Goal: Task Accomplishment & Management: Complete application form

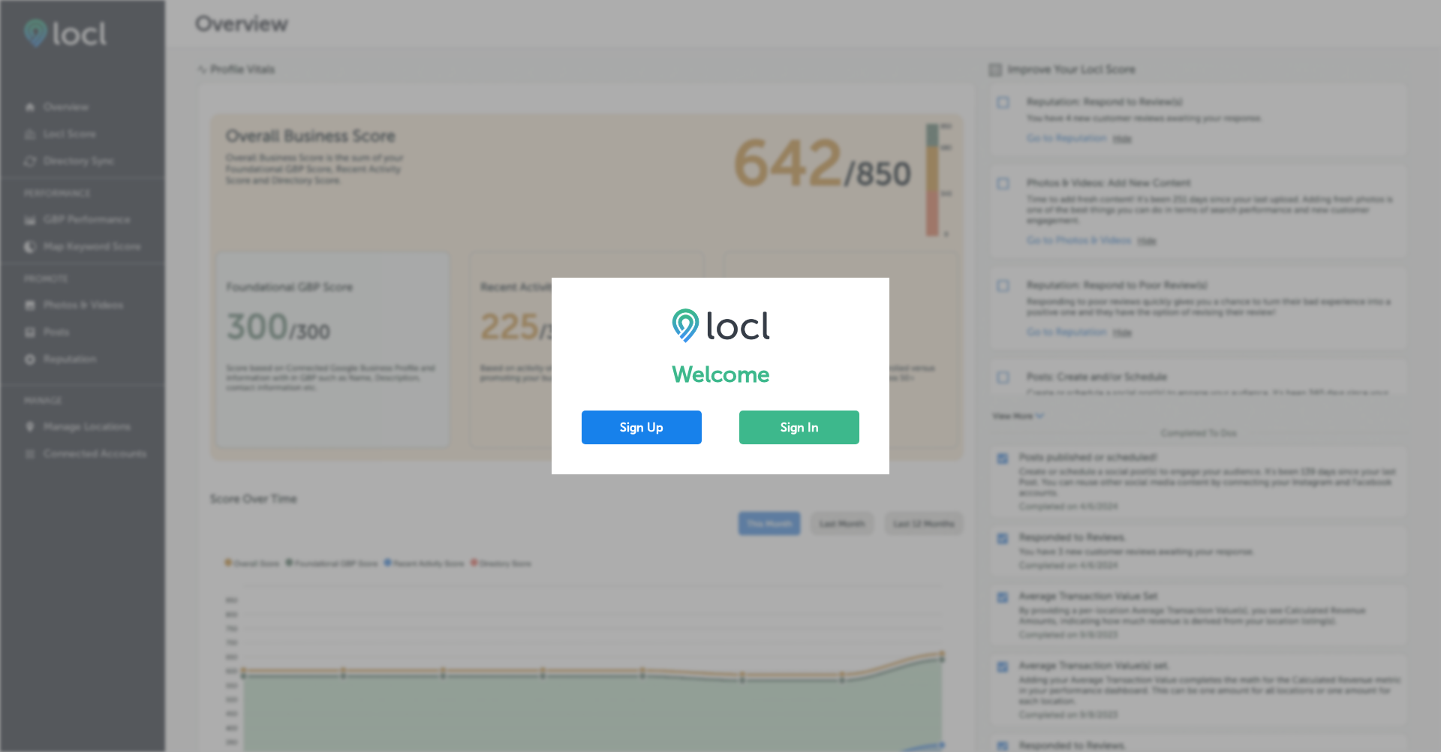
click at [672, 423] on button "Sign Up" at bounding box center [642, 428] width 120 height 34
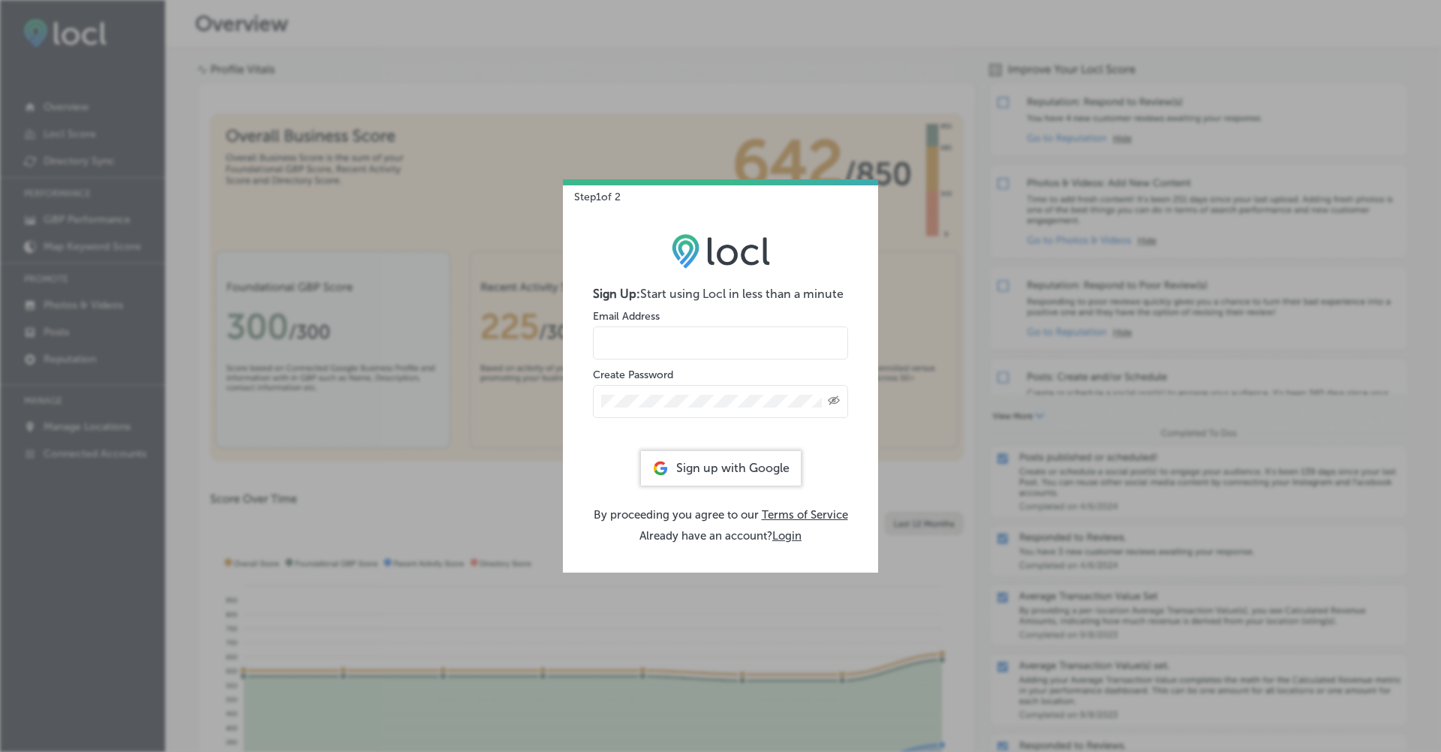
click at [685, 345] on form "Sign Up: Start using Locl in less than a minute Email Address Create Password C…" at bounding box center [720, 365] width 255 height 157
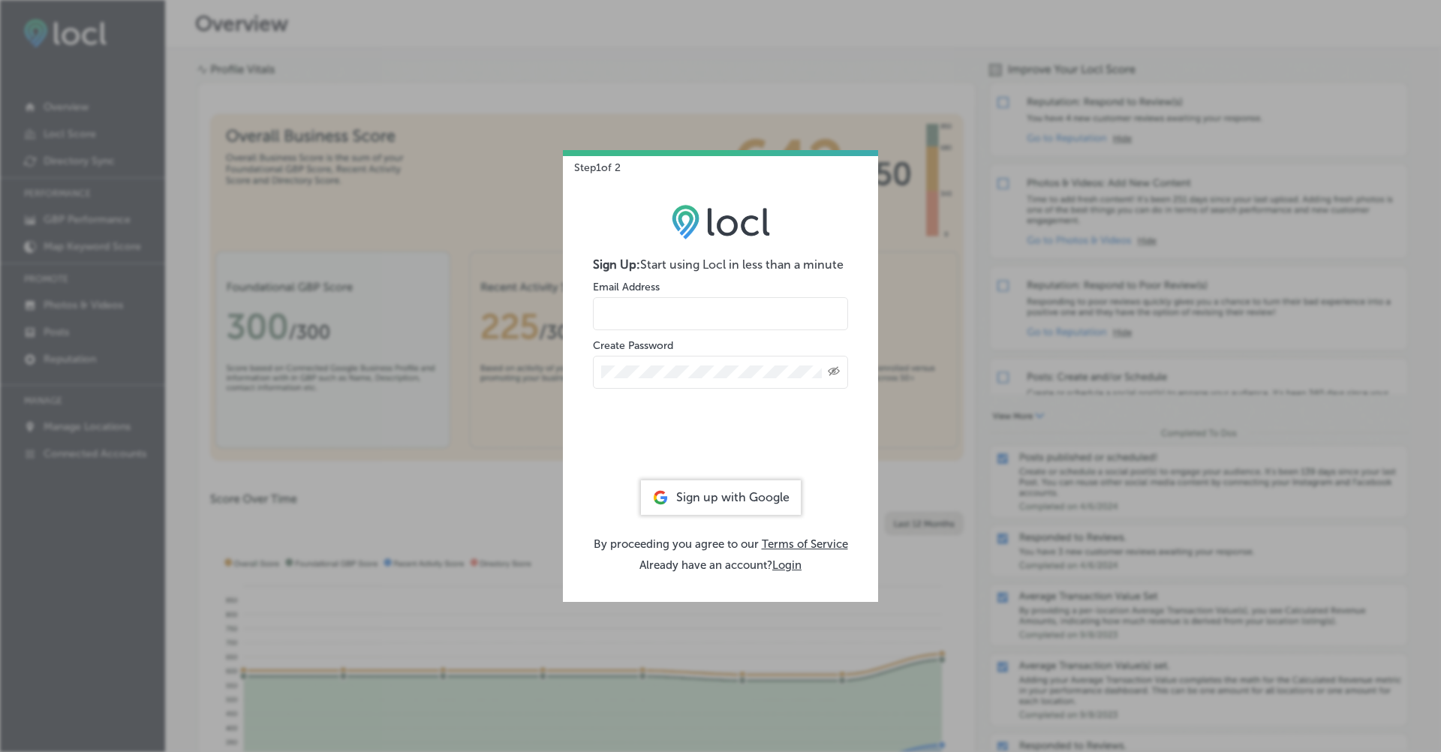
click at [680, 311] on input "email" at bounding box center [720, 313] width 255 height 33
click at [670, 318] on input "hiratahir" at bounding box center [720, 313] width 255 height 33
paste input ".eketchers+test83@gmail.com"
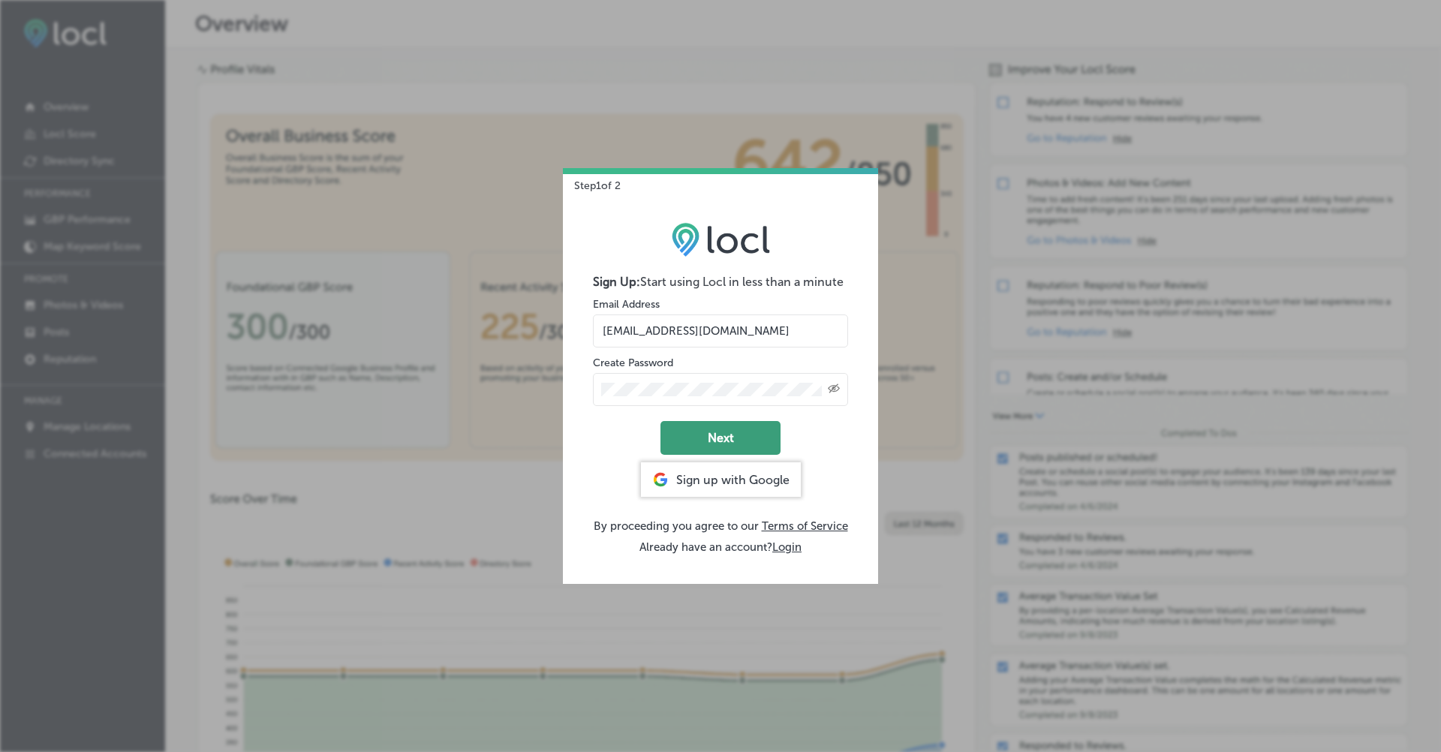
click at [748, 430] on button "Next" at bounding box center [721, 438] width 120 height 34
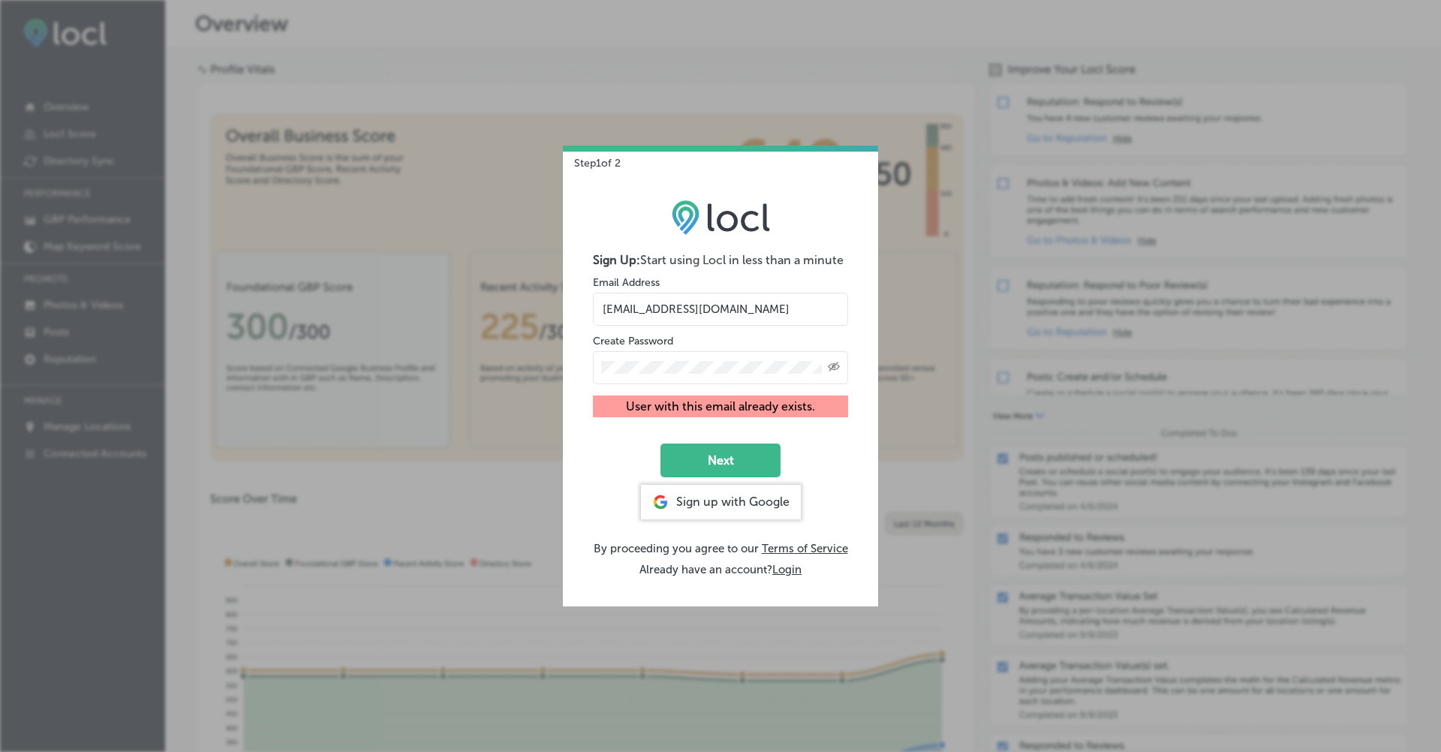
click at [738, 311] on input "hiratahir.eketchers+test83@gmail.com" at bounding box center [720, 309] width 255 height 33
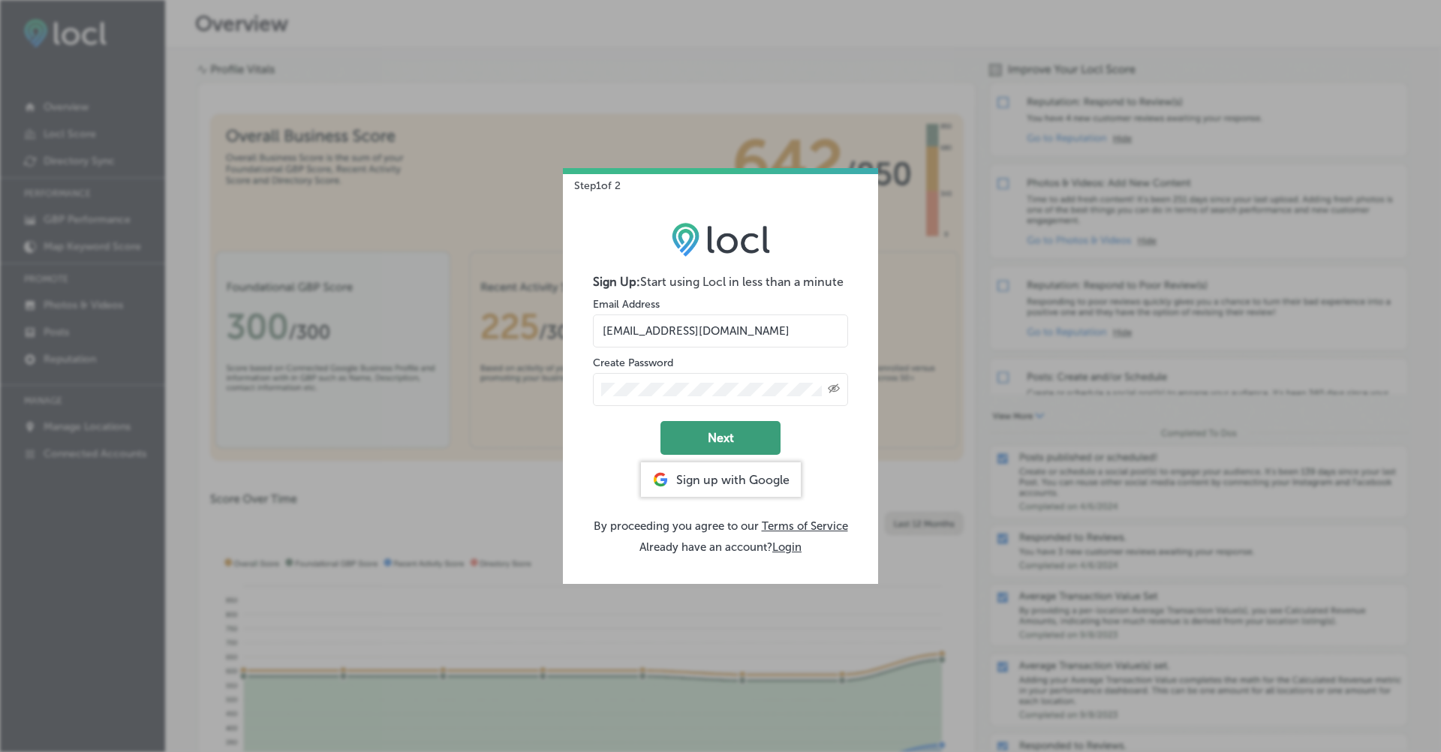
type input "hiratahir.eketchers+test84@gmail.com"
click at [733, 429] on button "Next" at bounding box center [721, 438] width 120 height 34
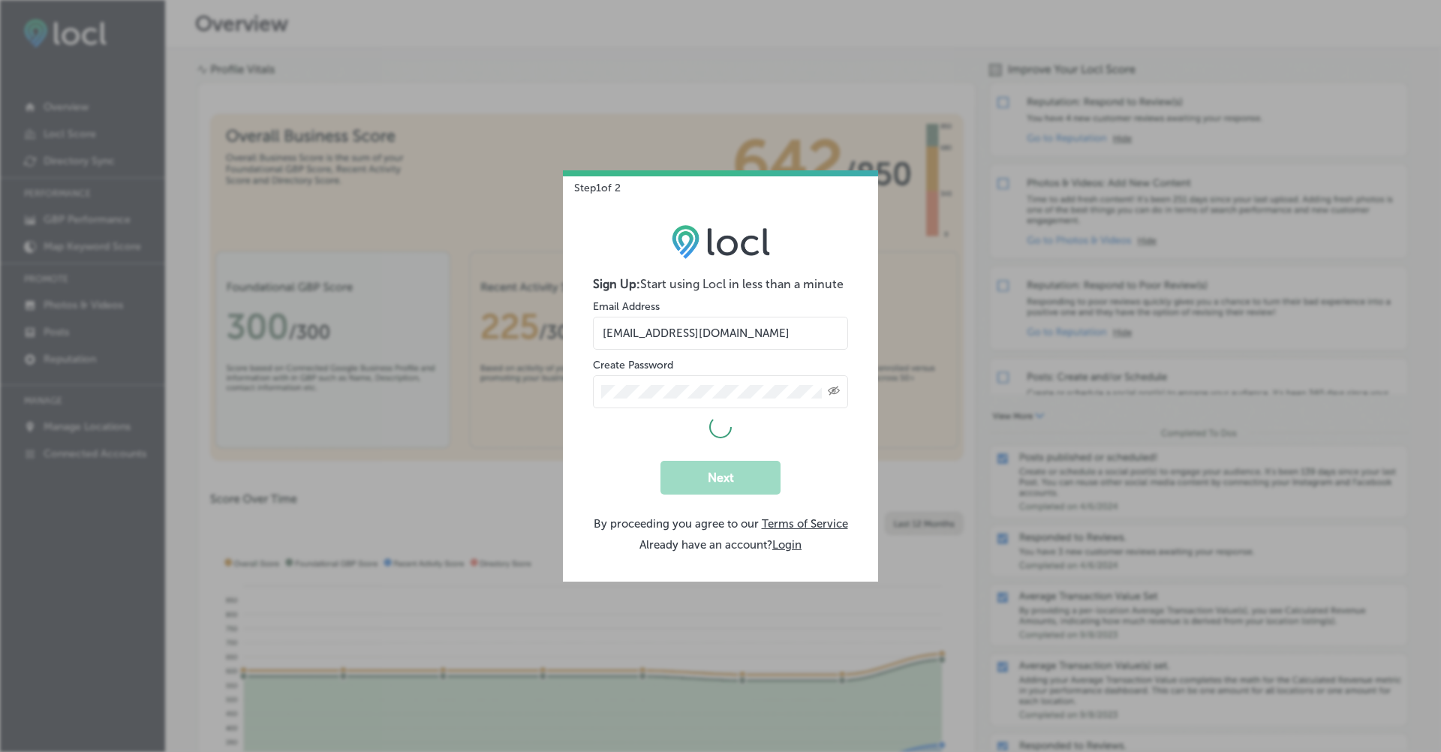
select select "US"
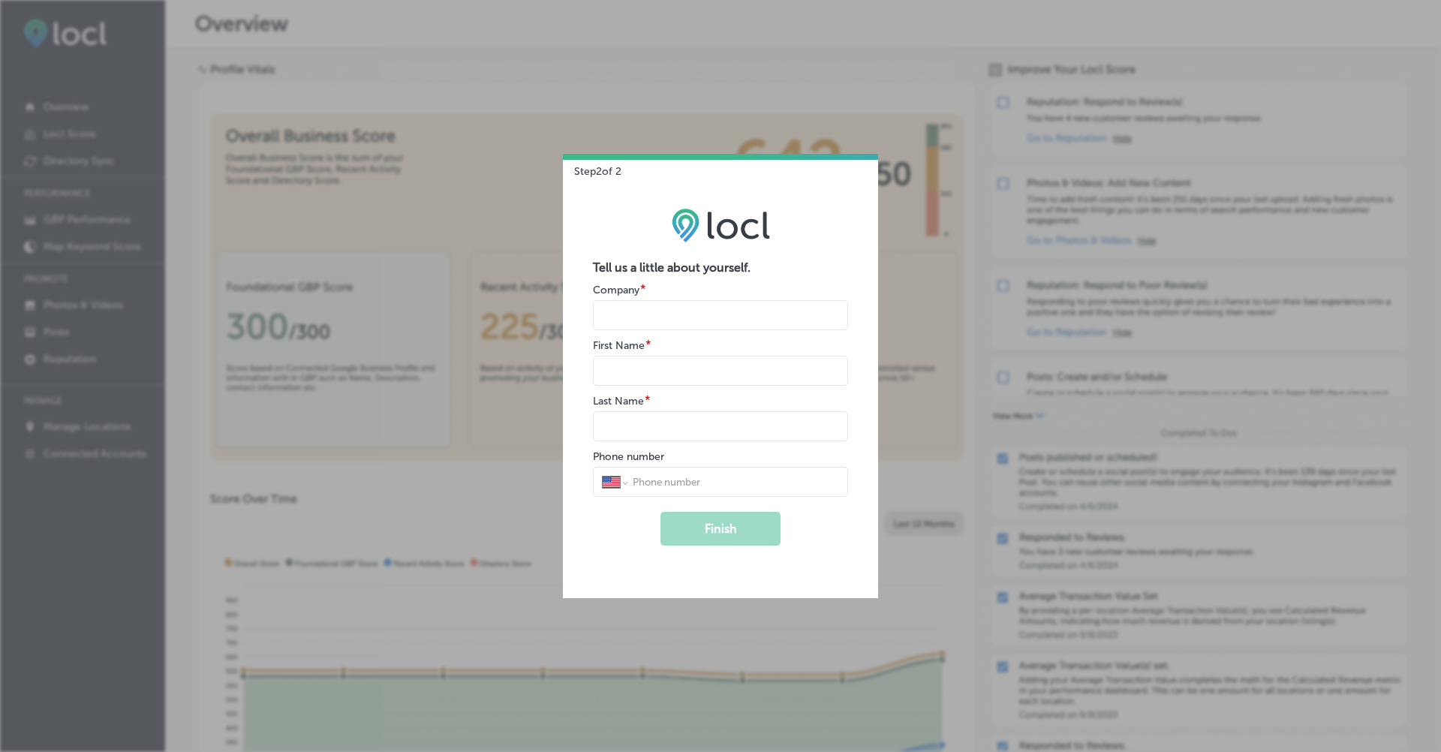
click at [708, 321] on input "name" at bounding box center [720, 315] width 255 height 30
type input "esk"
click at [694, 382] on input "name" at bounding box center [720, 371] width 255 height 30
type input "hira"
click at [699, 433] on input "name" at bounding box center [720, 426] width 255 height 30
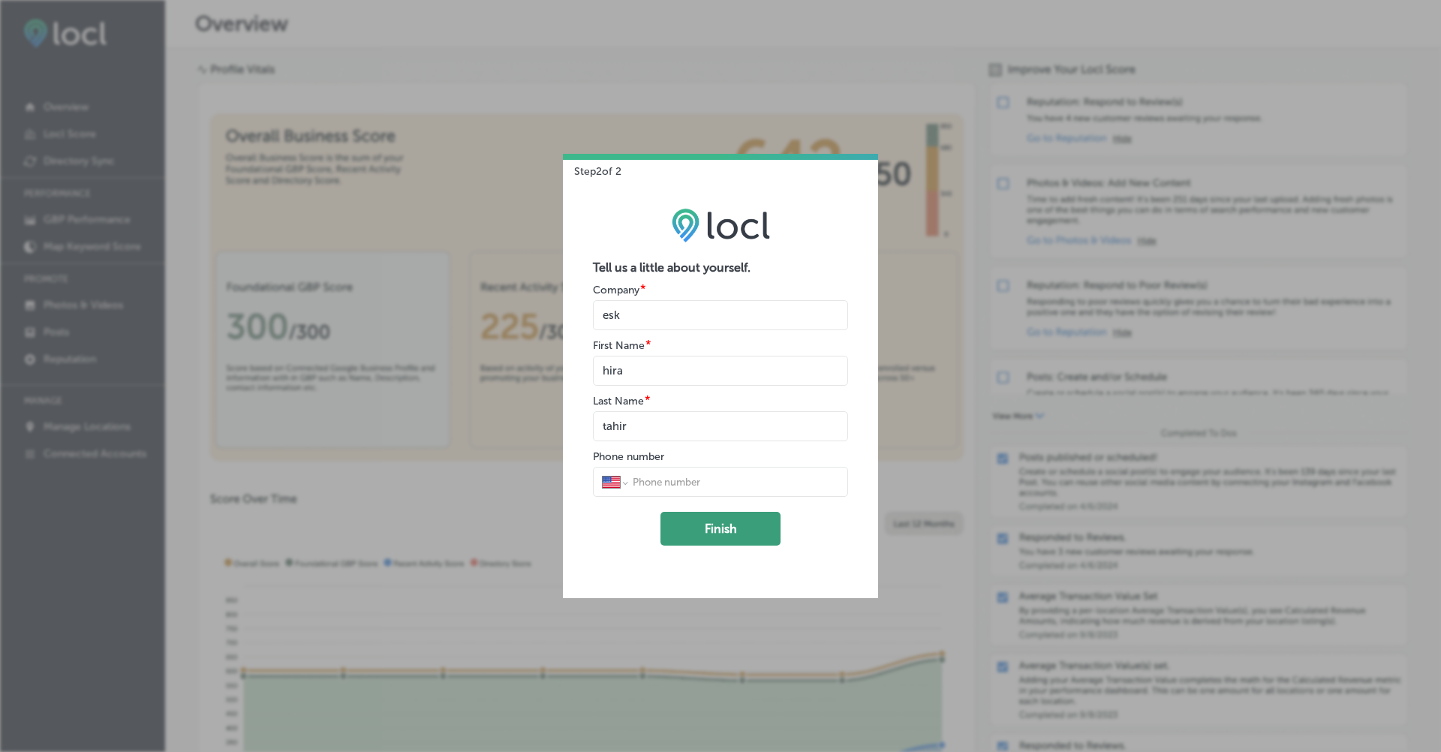
type input "tahir"
click at [718, 535] on button "Finish" at bounding box center [721, 529] width 120 height 34
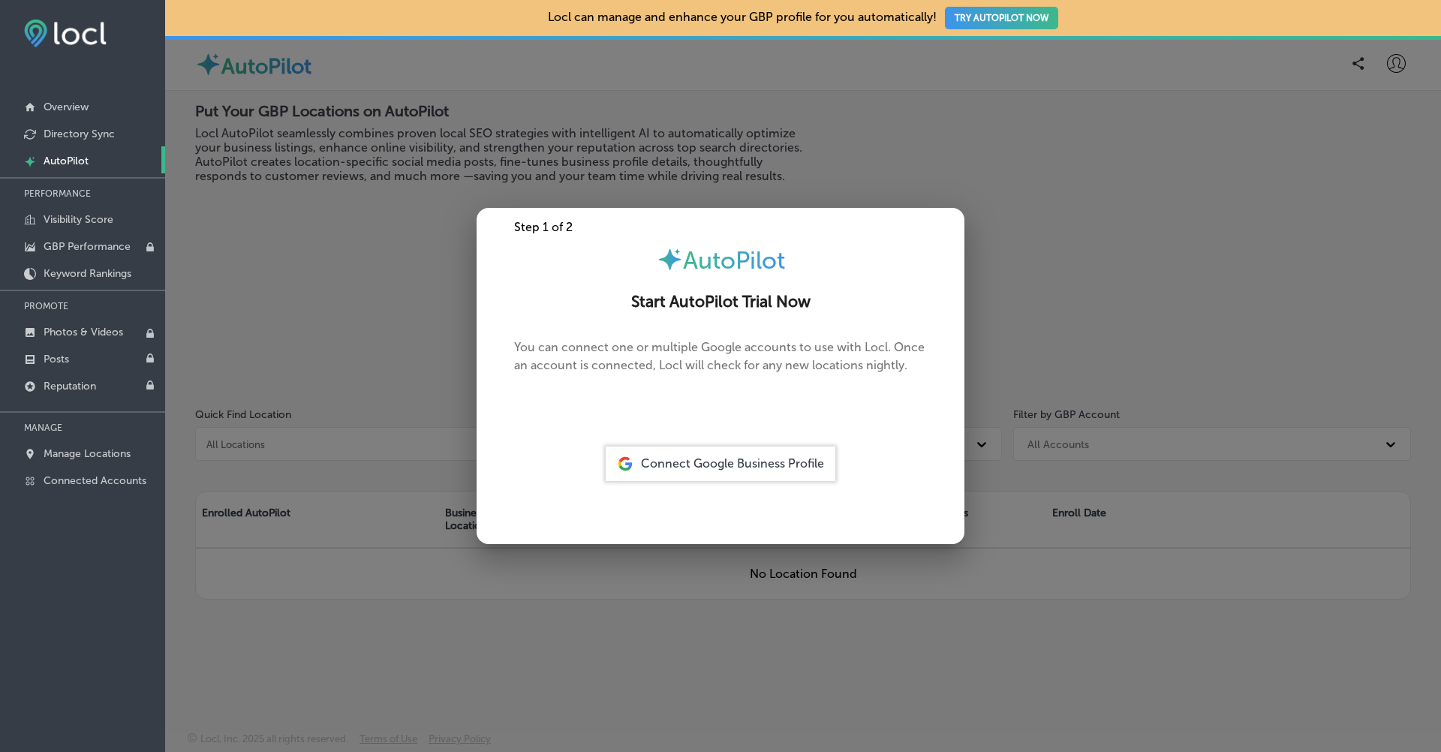
click at [769, 468] on span "Connect Google Business Profile" at bounding box center [732, 463] width 183 height 14
click at [735, 459] on span "Connect Google Business Profile" at bounding box center [732, 463] width 183 height 14
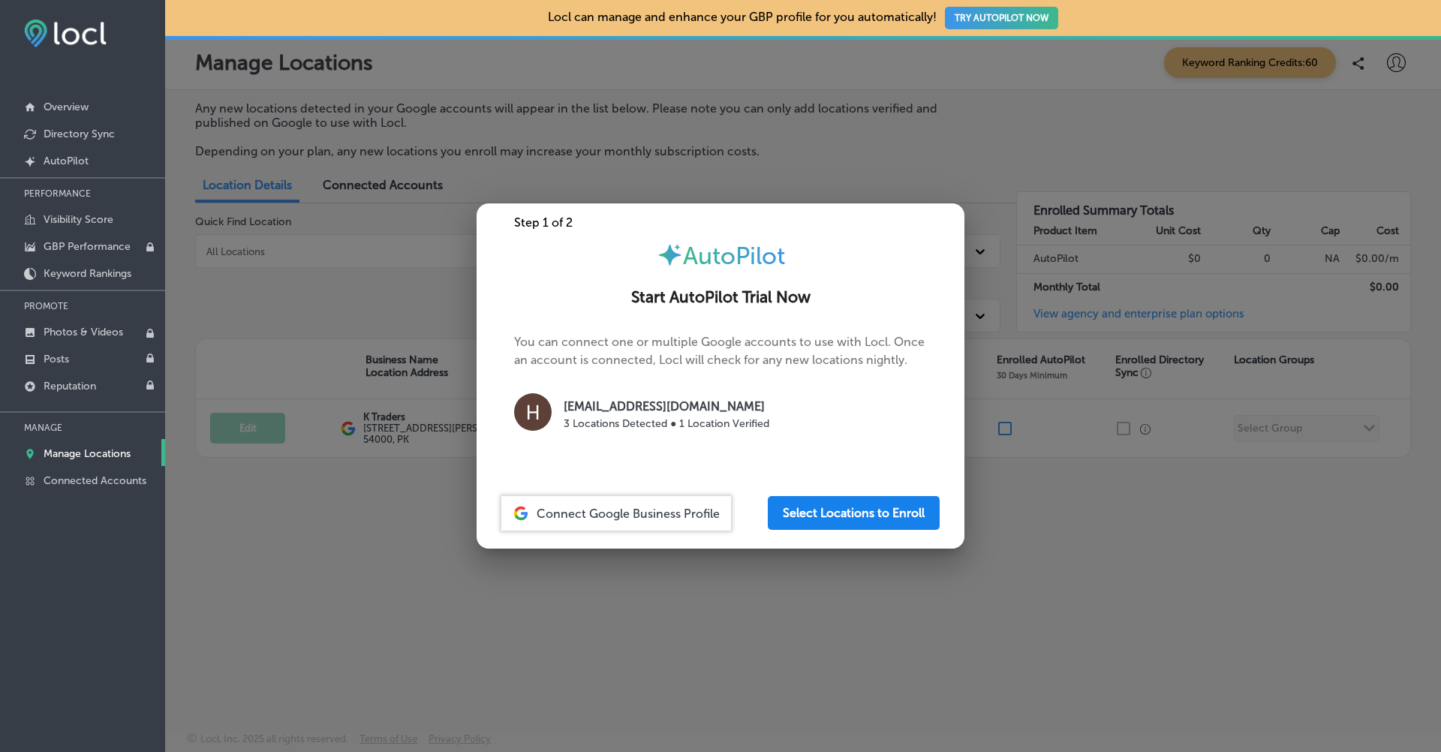
click at [831, 512] on button "Select Locations to Enroll" at bounding box center [854, 513] width 172 height 34
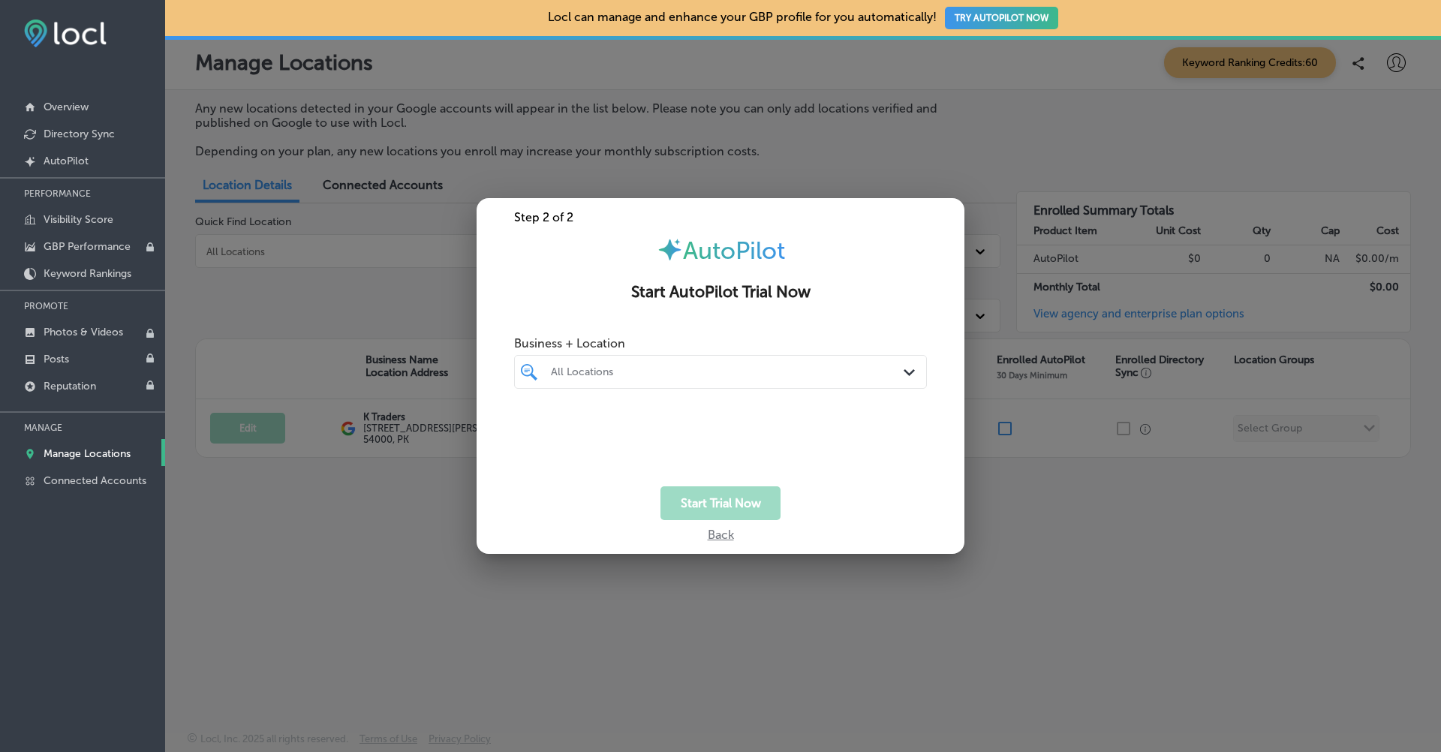
click at [713, 378] on div at bounding box center [704, 372] width 308 height 20
click at [562, 423] on label "K Traders" at bounding box center [610, 426] width 122 height 13
click at [814, 502] on div "Start Trial Now" at bounding box center [721, 503] width 488 height 34
click at [730, 500] on button "Start Trial Now" at bounding box center [721, 503] width 120 height 34
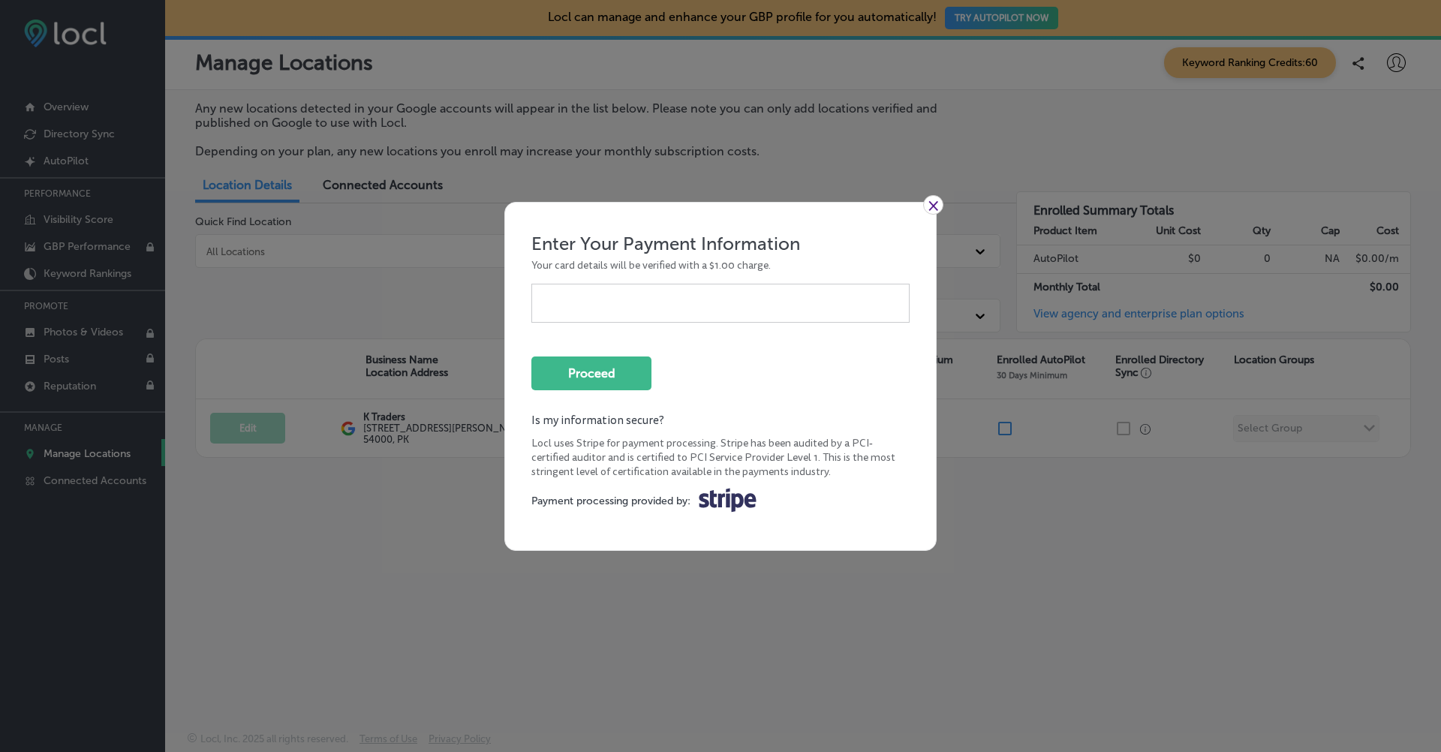
click at [942, 203] on link "×" at bounding box center [933, 205] width 20 height 20
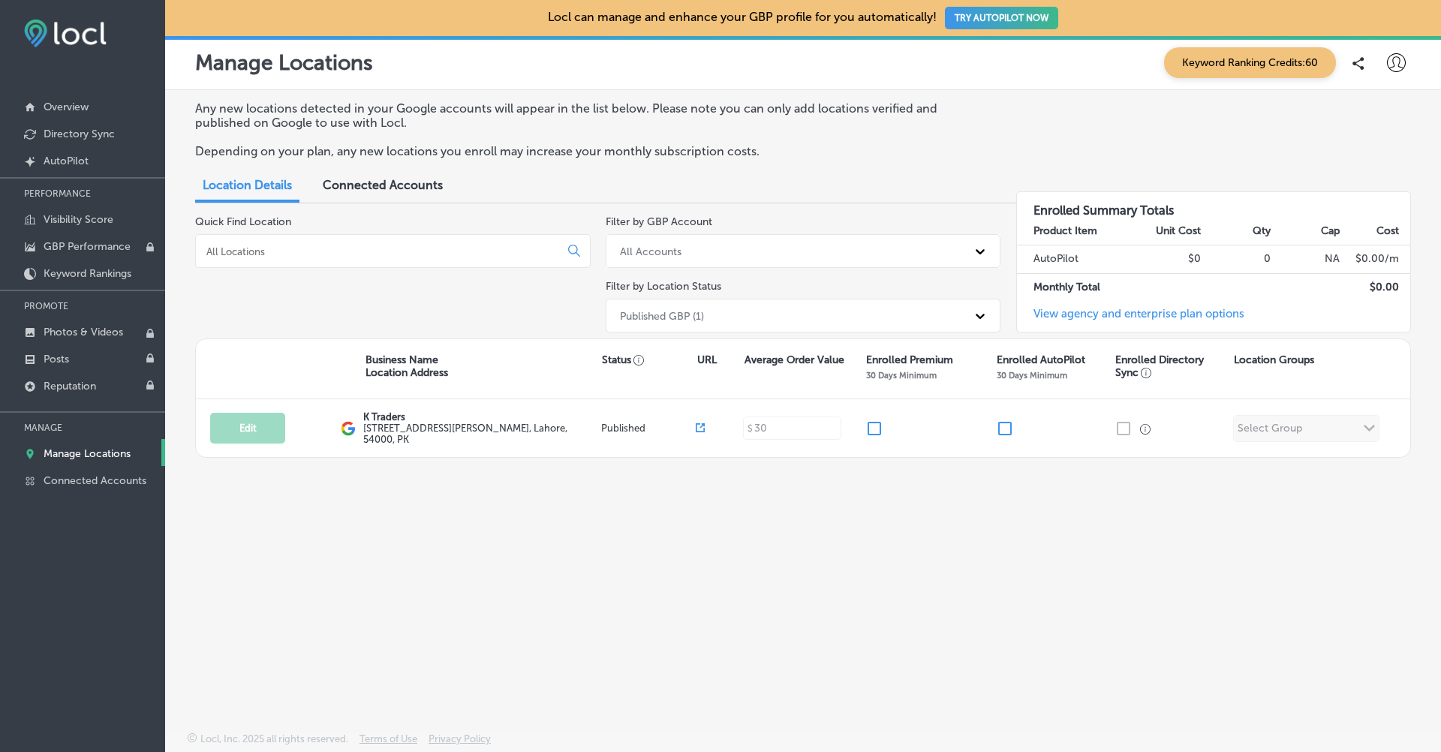
click at [988, 20] on button "TRY AUTOPILOT NOW" at bounding box center [1001, 18] width 113 height 23
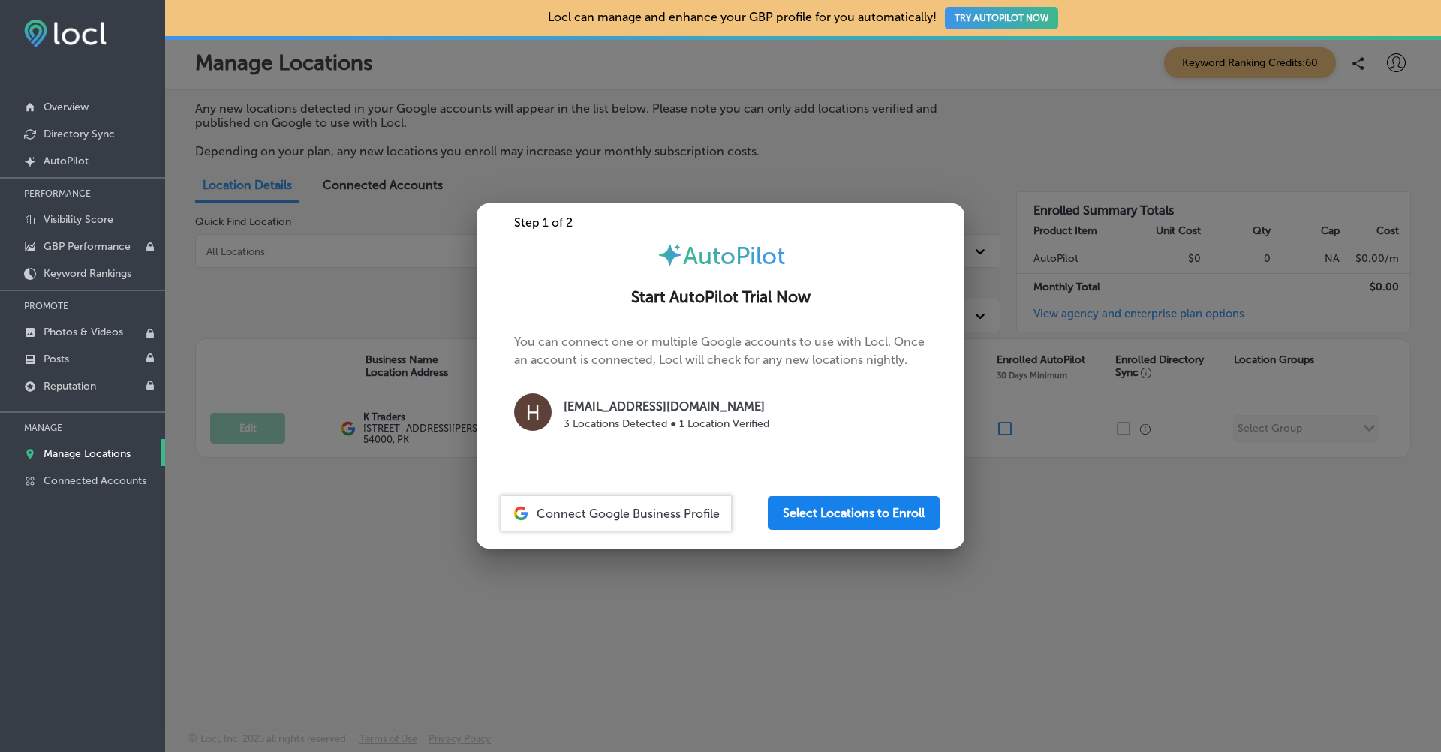
click at [879, 526] on button "Select Locations to Enroll" at bounding box center [854, 513] width 172 height 34
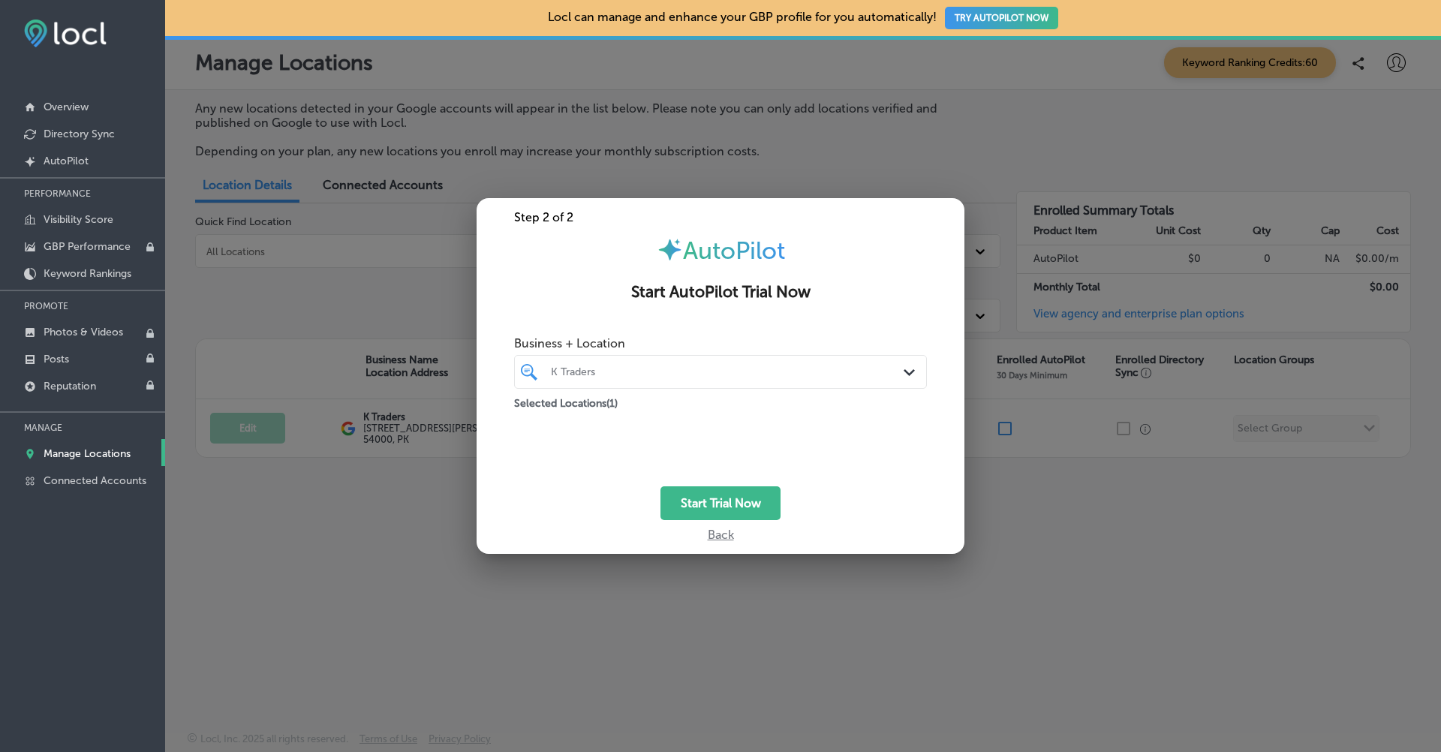
click at [718, 372] on div "K Traders" at bounding box center [728, 372] width 354 height 13
click at [726, 491] on button "Start Trial Now" at bounding box center [721, 503] width 120 height 34
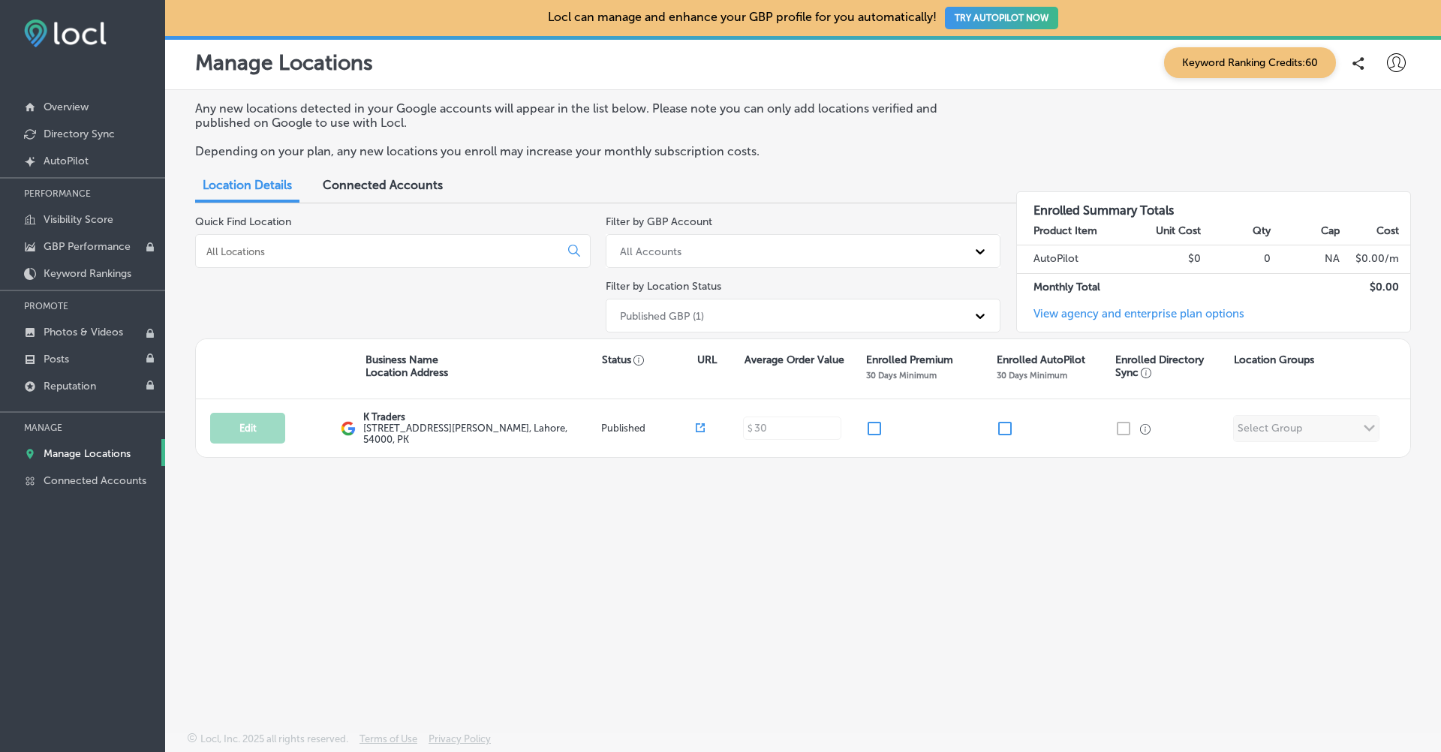
click at [1034, 75] on div "Manage Locations Keyword Ranking Credits: 60" at bounding box center [803, 62] width 1216 height 31
click at [1024, 15] on button "TRY AUTOPILOT NOW" at bounding box center [1001, 18] width 113 height 23
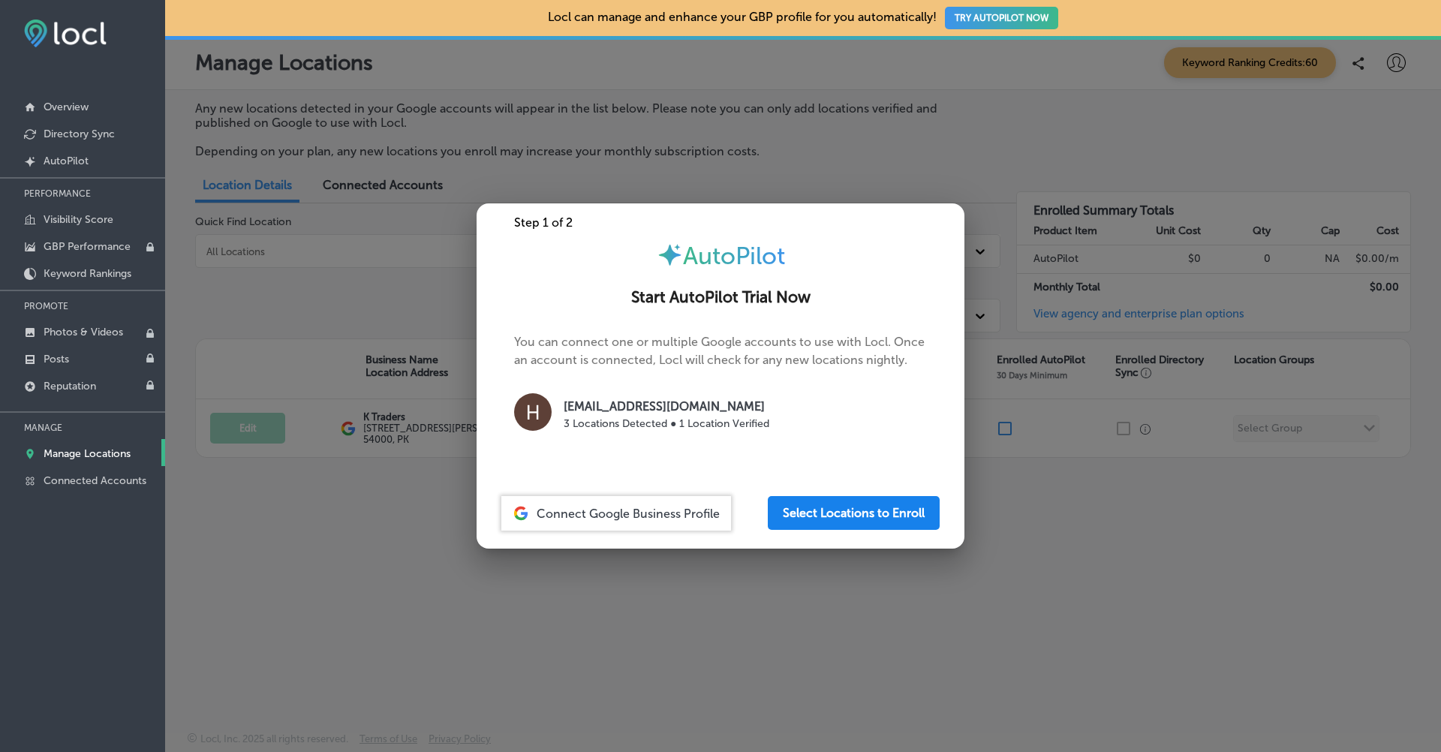
click at [852, 498] on button "Select Locations to Enroll" at bounding box center [854, 513] width 172 height 34
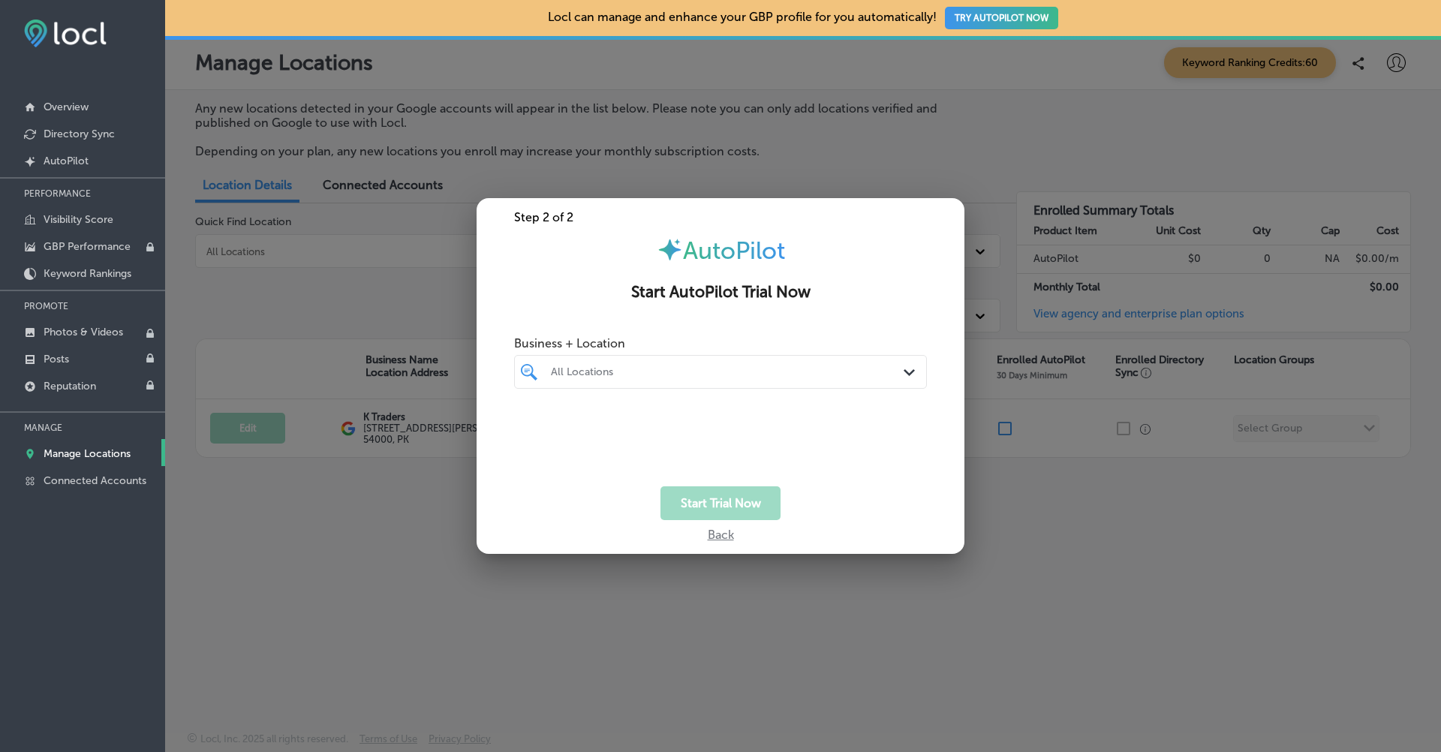
click at [748, 394] on div at bounding box center [720, 401] width 413 height 24
click at [771, 374] on div "All Locations" at bounding box center [728, 372] width 354 height 13
click at [677, 431] on div "K Traders 505 A1 Block Johar Town, Lahore, 54000 505 A1 Block Johar Town Lahore…" at bounding box center [701, 431] width 304 height 22
click at [700, 518] on button "Start Trial Now" at bounding box center [721, 503] width 120 height 34
click at [794, 477] on div "Business + Location K Traders Path Created with Sketch. Selected Locations ( 1 )" at bounding box center [721, 408] width 488 height 158
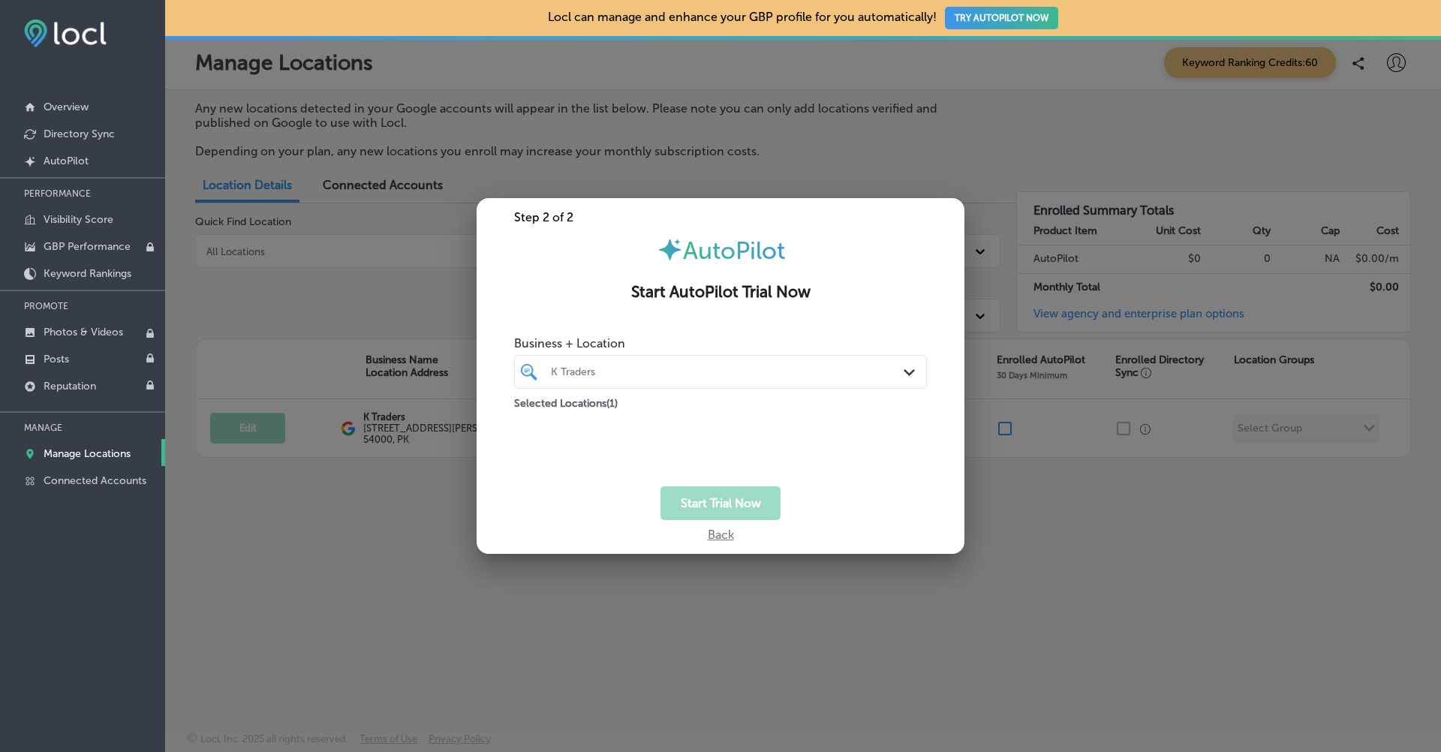
click at [719, 375] on div "K Traders" at bounding box center [728, 372] width 354 height 13
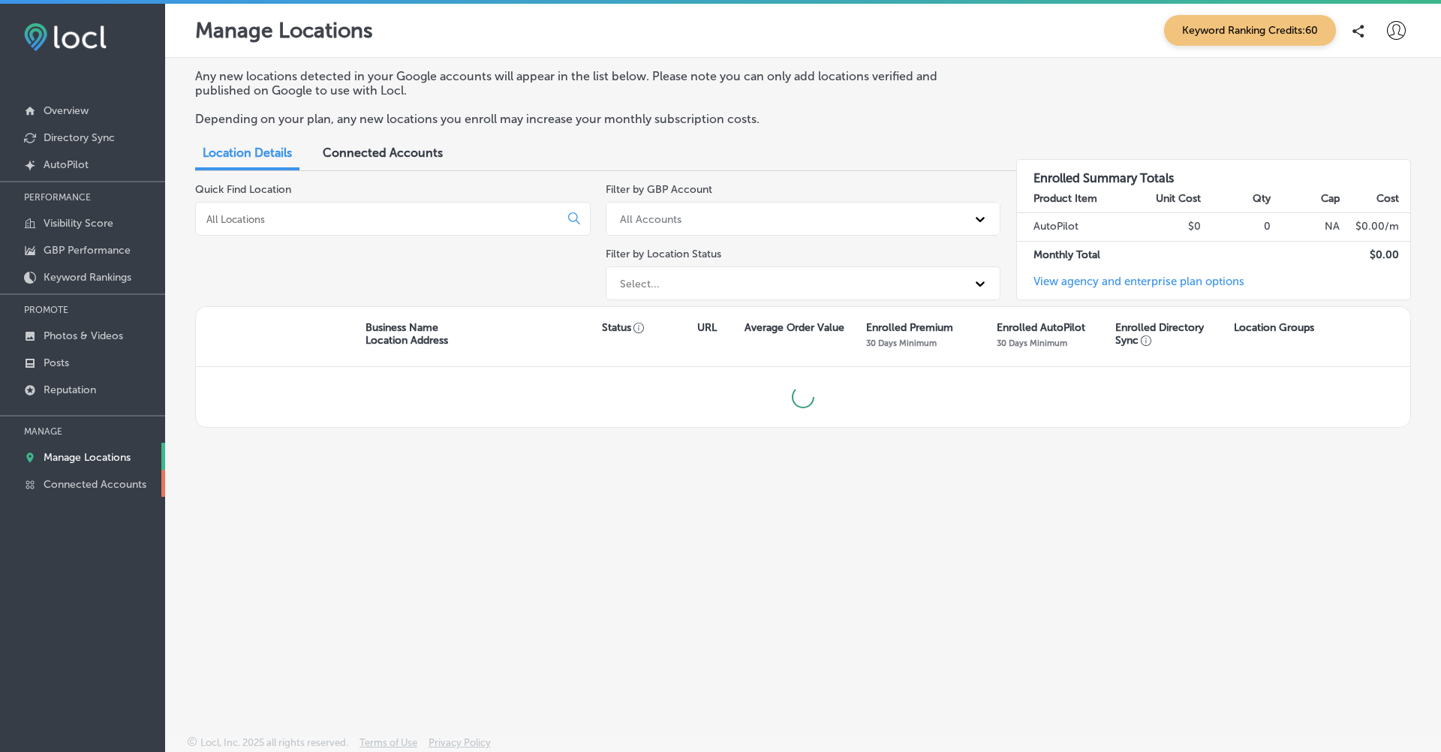
click at [106, 478] on p "Connected Accounts" at bounding box center [95, 484] width 103 height 13
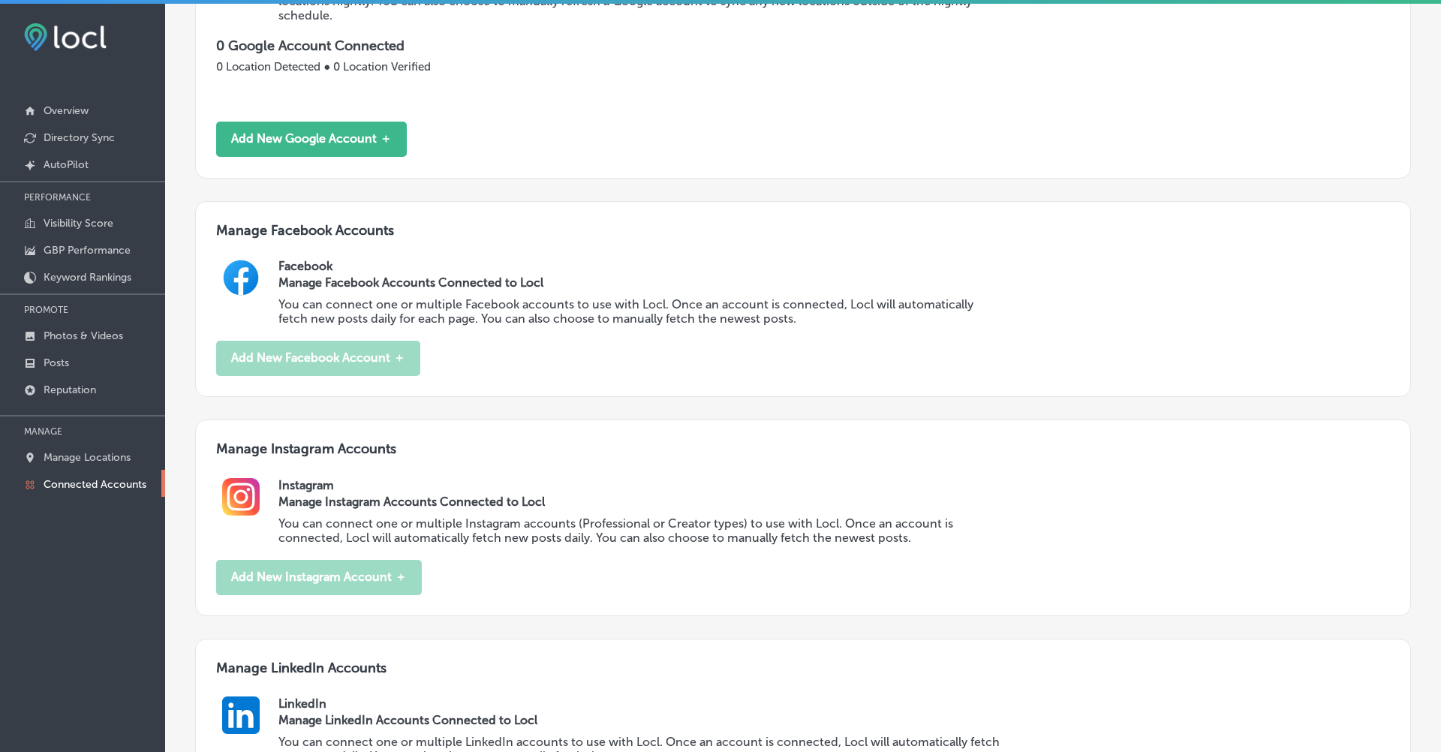
scroll to position [510, 0]
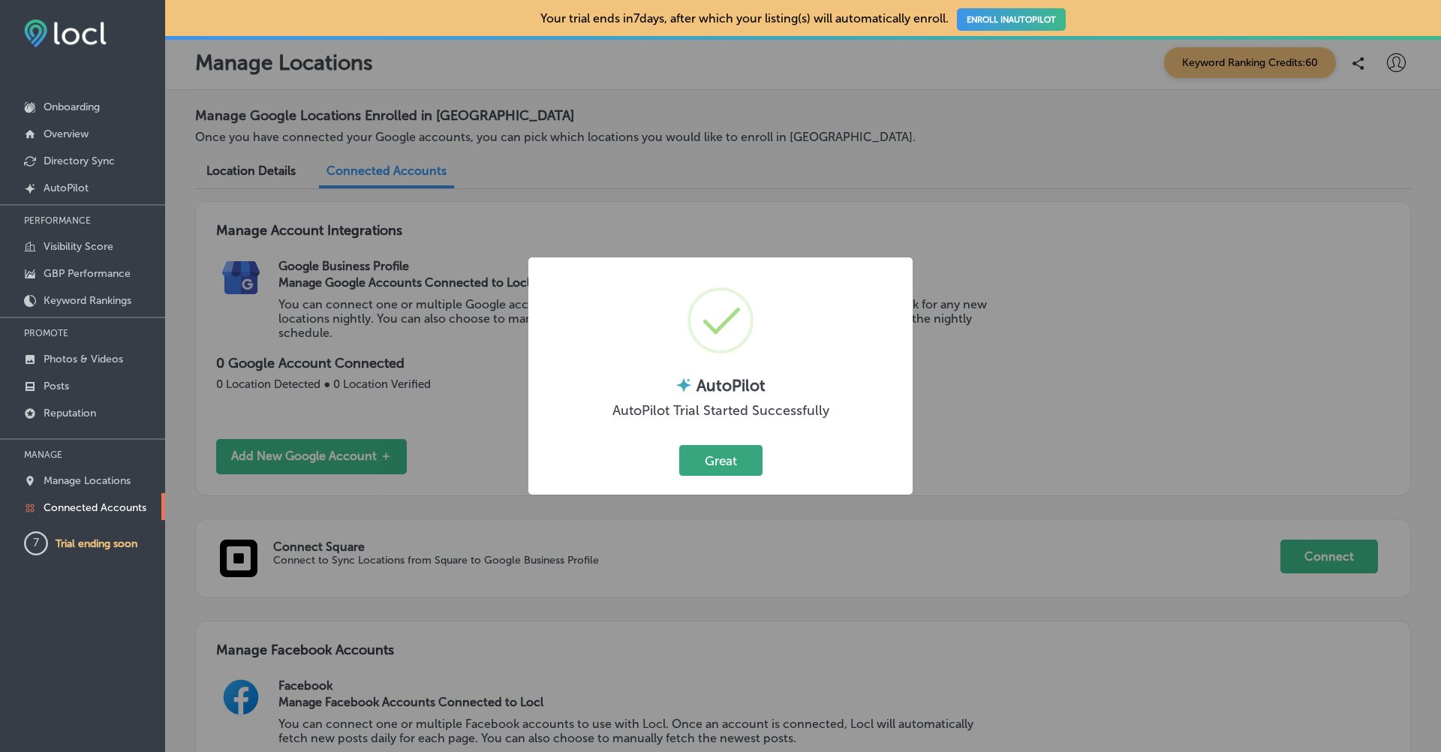
click at [701, 464] on button "Great" at bounding box center [720, 460] width 83 height 31
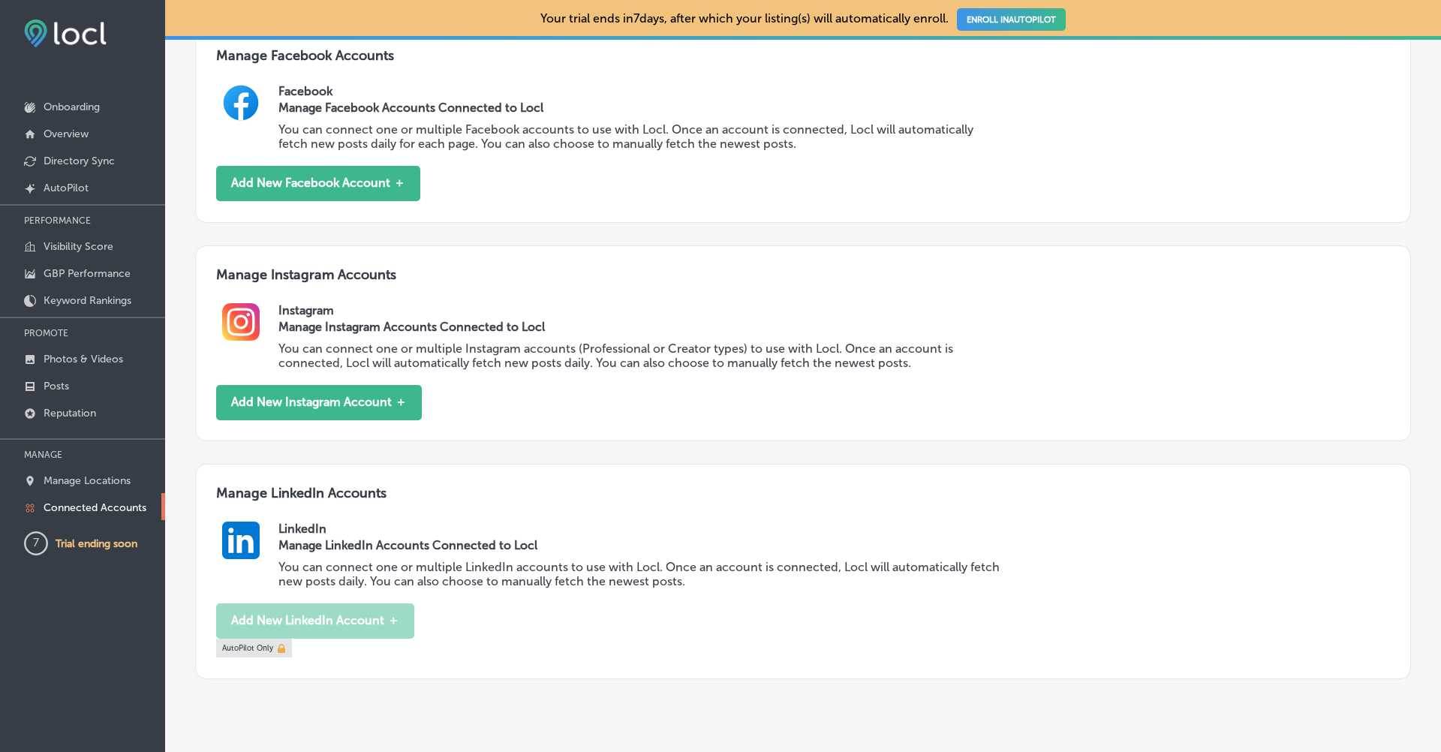
scroll to position [701, 0]
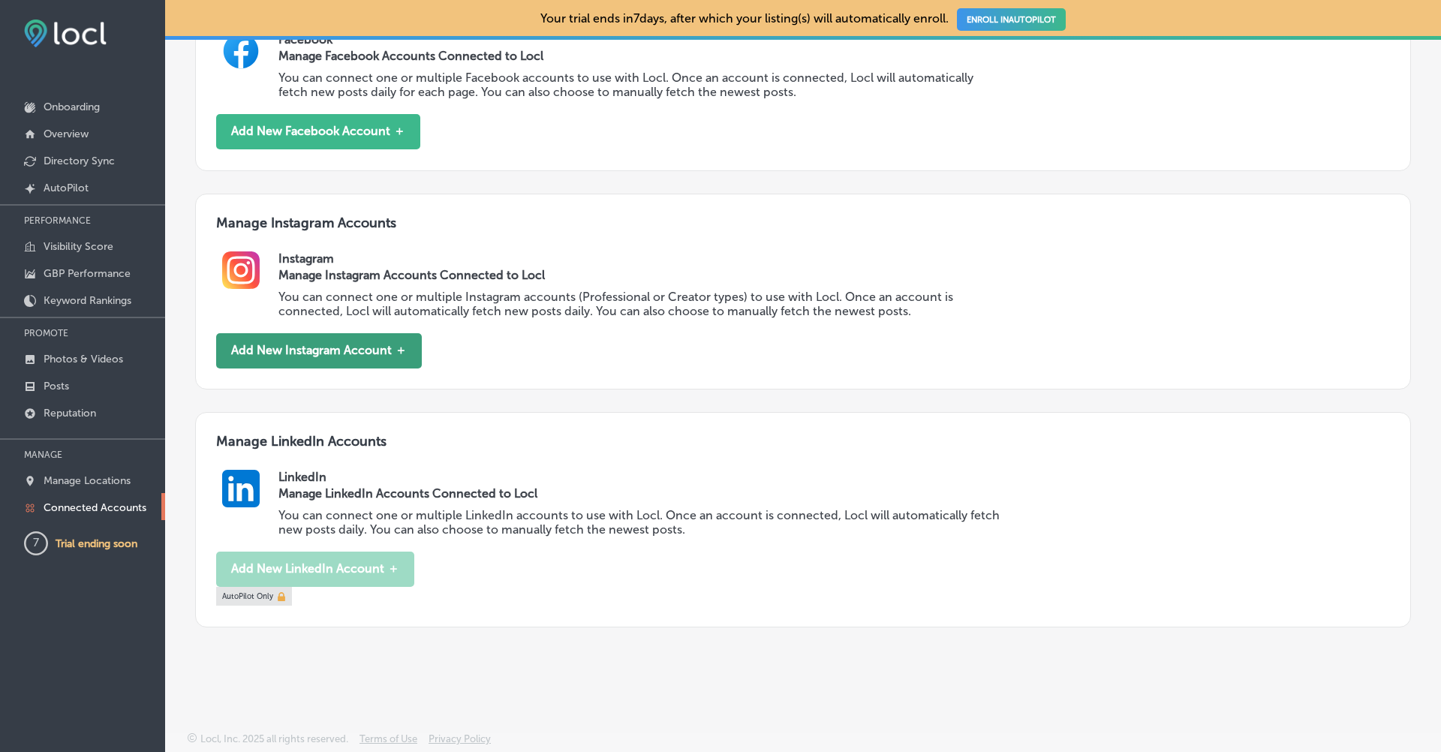
click at [303, 342] on button "Add New Instagram Account ＋" at bounding box center [319, 350] width 206 height 35
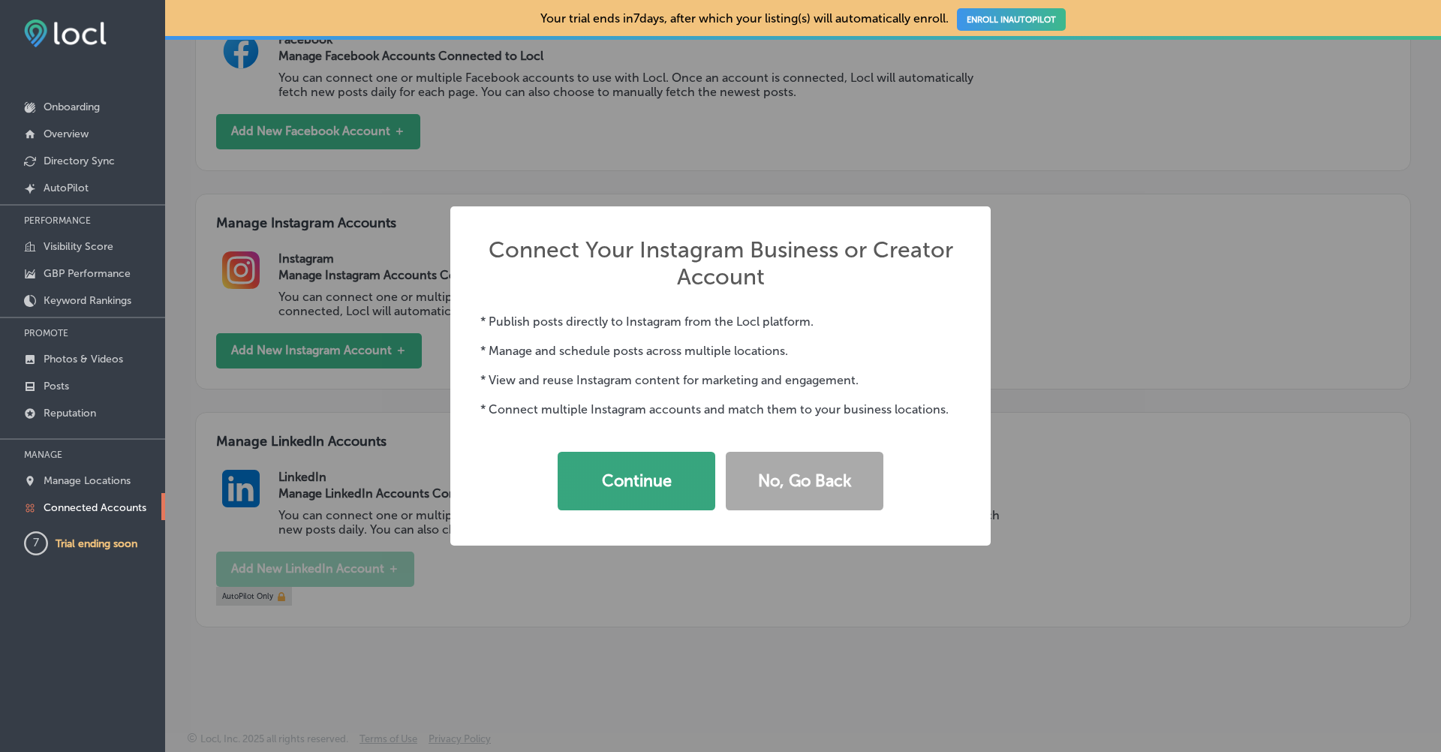
click at [649, 489] on button "Continue" at bounding box center [637, 481] width 158 height 59
